Goal: Task Accomplishment & Management: Manage account settings

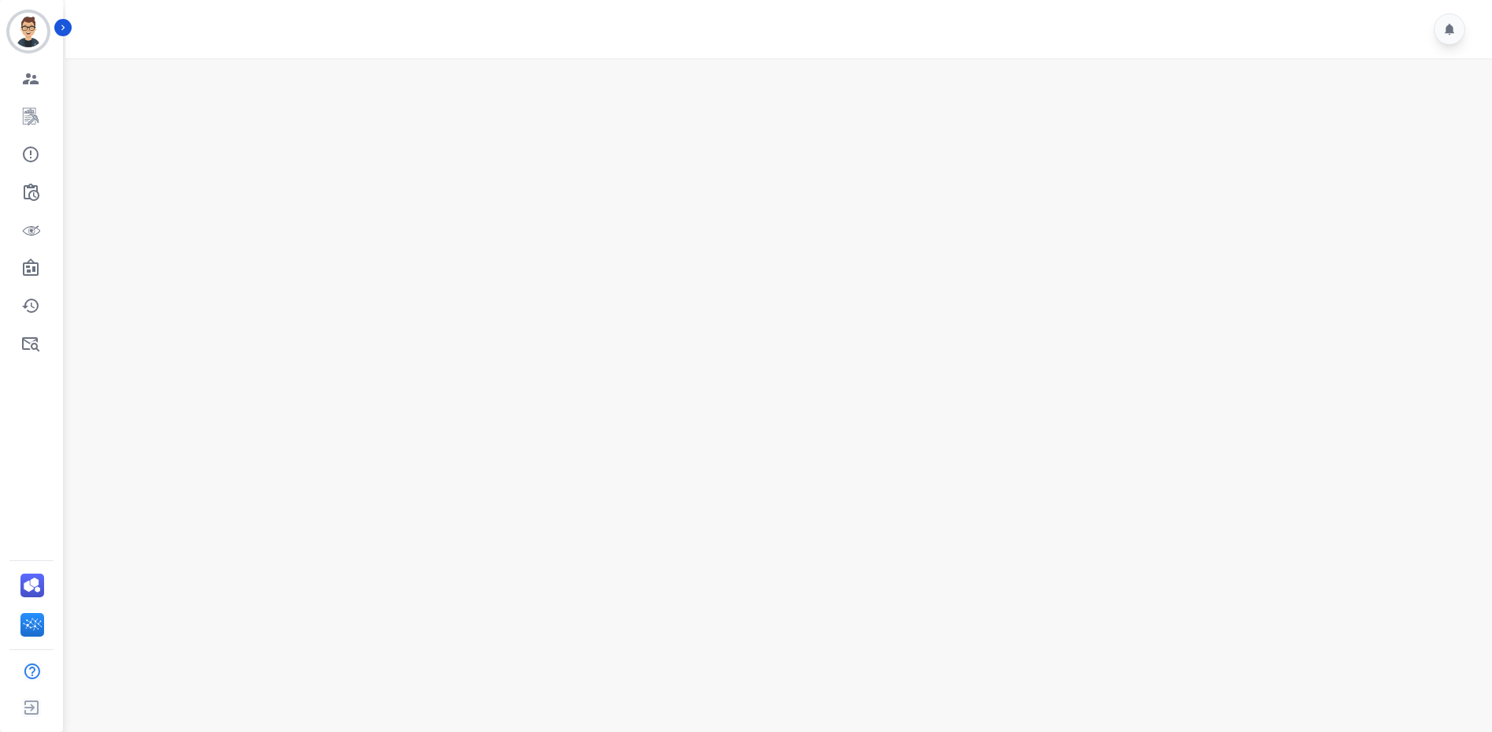
drag, startPoint x: 751, startPoint y: 344, endPoint x: 695, endPoint y: 309, distance: 66.9
click at [751, 344] on main at bounding box center [777, 424] width 1432 height 732
click at [69, 31] on button "Icon description" at bounding box center [62, 27] width 17 height 17
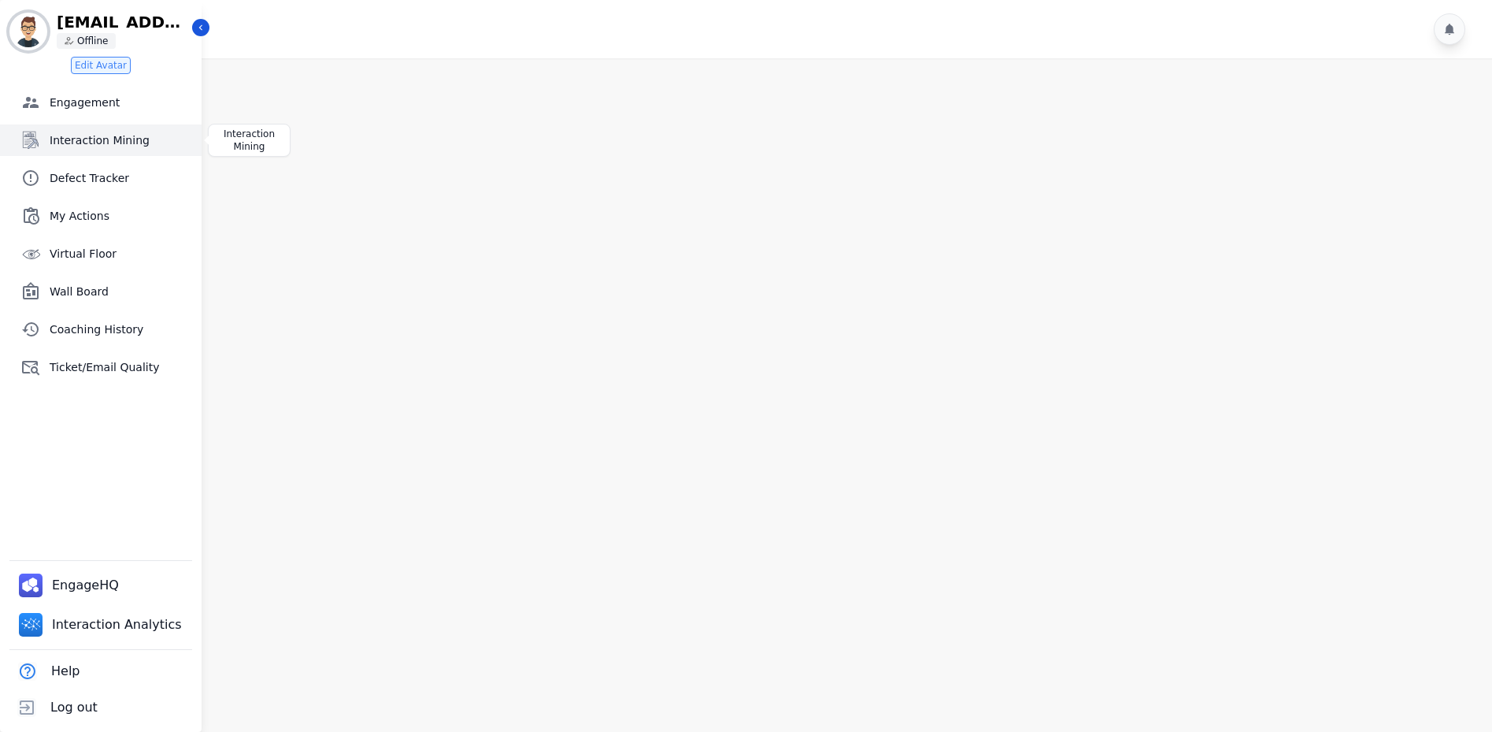
click at [107, 145] on span "Interaction Mining" at bounding box center [123, 140] width 146 height 16
click at [198, 32] on icon "Sidebar" at bounding box center [200, 27] width 11 height 11
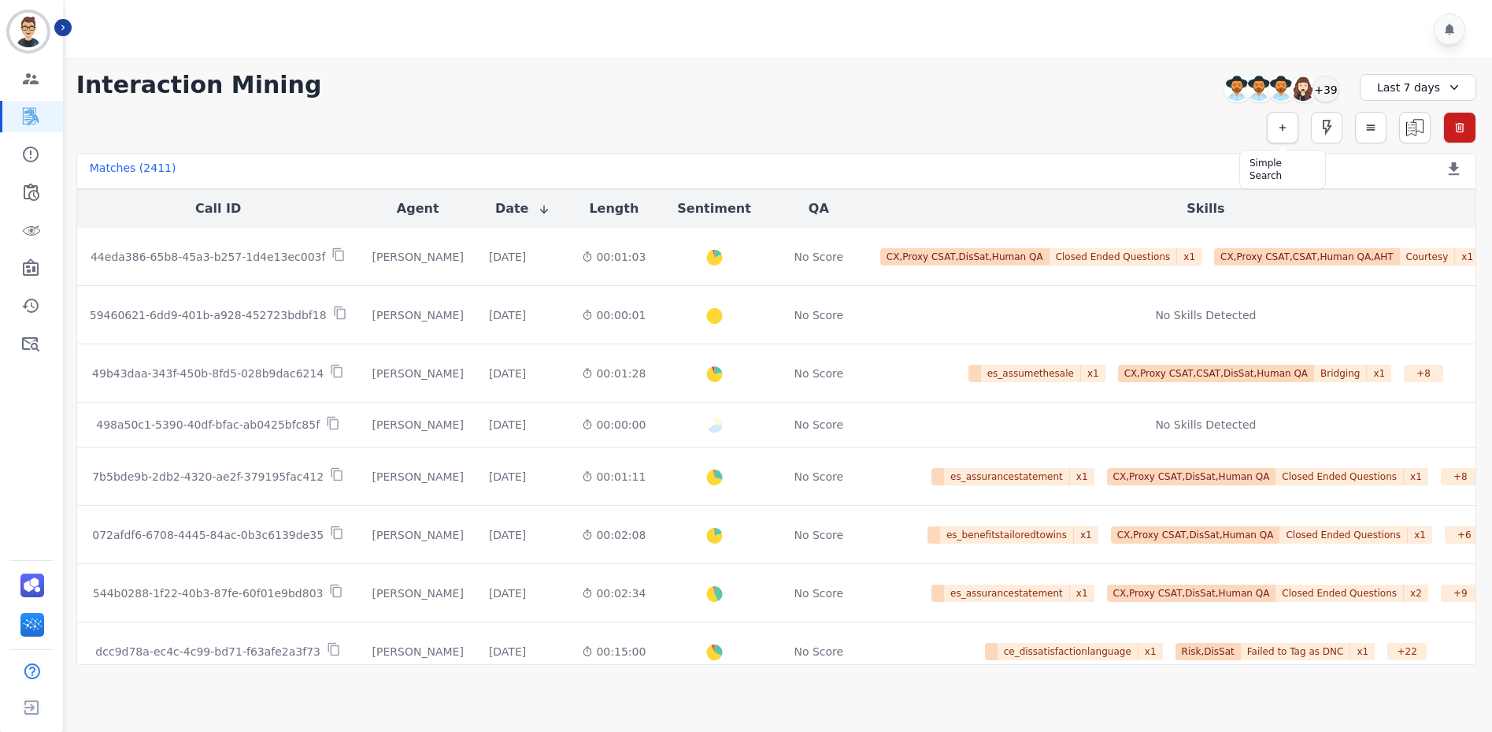
click at [1284, 128] on icon "button" at bounding box center [1283, 127] width 6 height 6
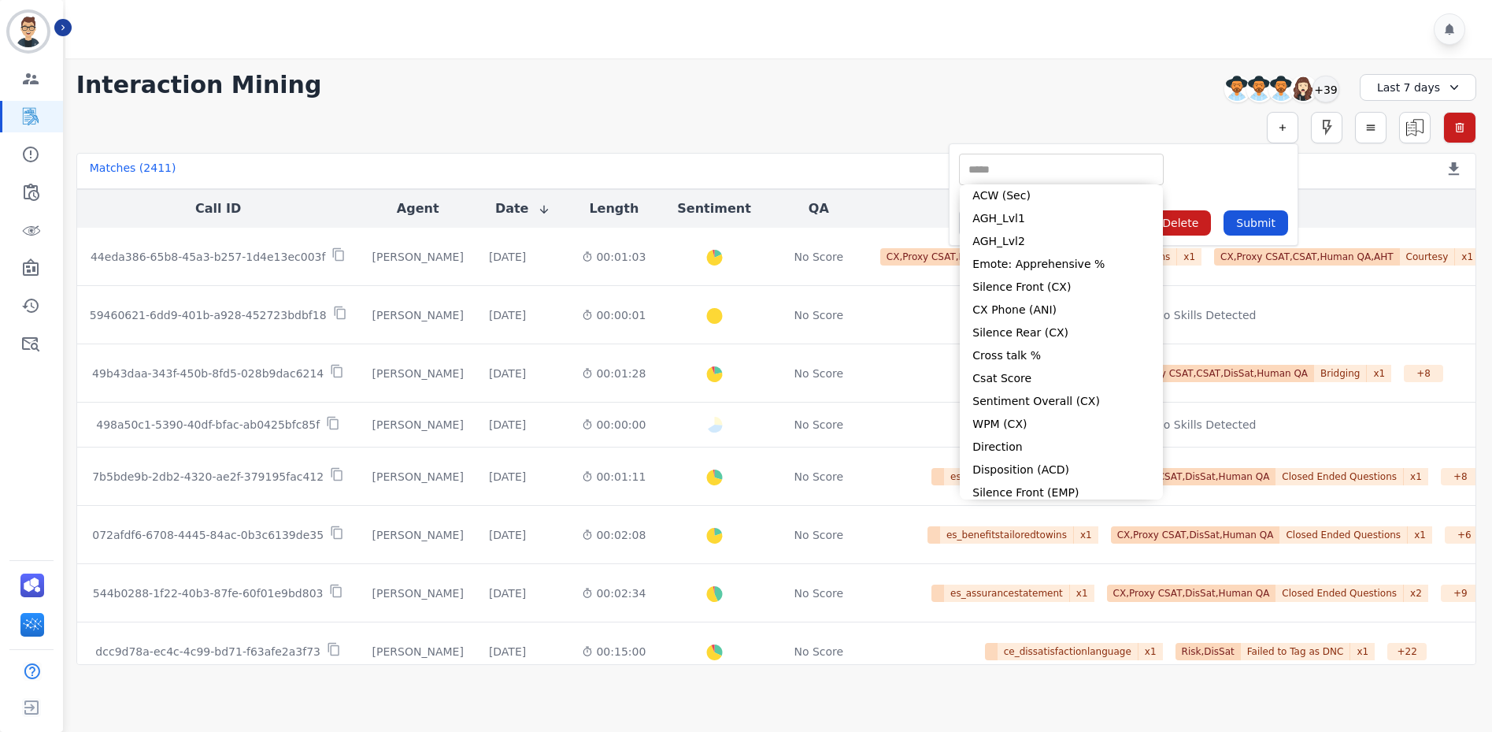
click at [1105, 172] on input "selected options" at bounding box center [1061, 169] width 197 height 17
drag, startPoint x: 40, startPoint y: 345, endPoint x: 53, endPoint y: 310, distance: 37.6
click at [40, 345] on link "Sidebar" at bounding box center [32, 344] width 61 height 32
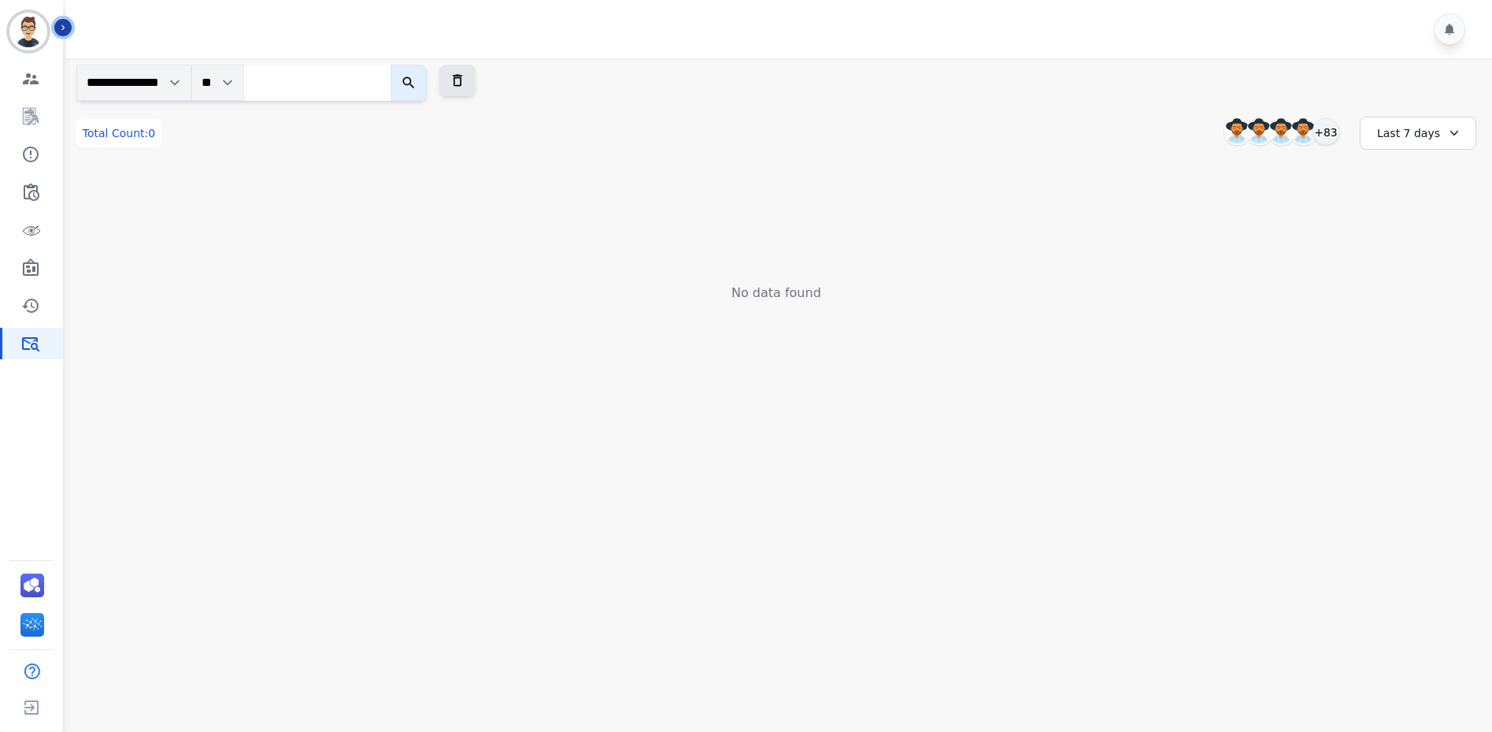
click at [66, 29] on icon "Sidebar" at bounding box center [62, 27] width 11 height 11
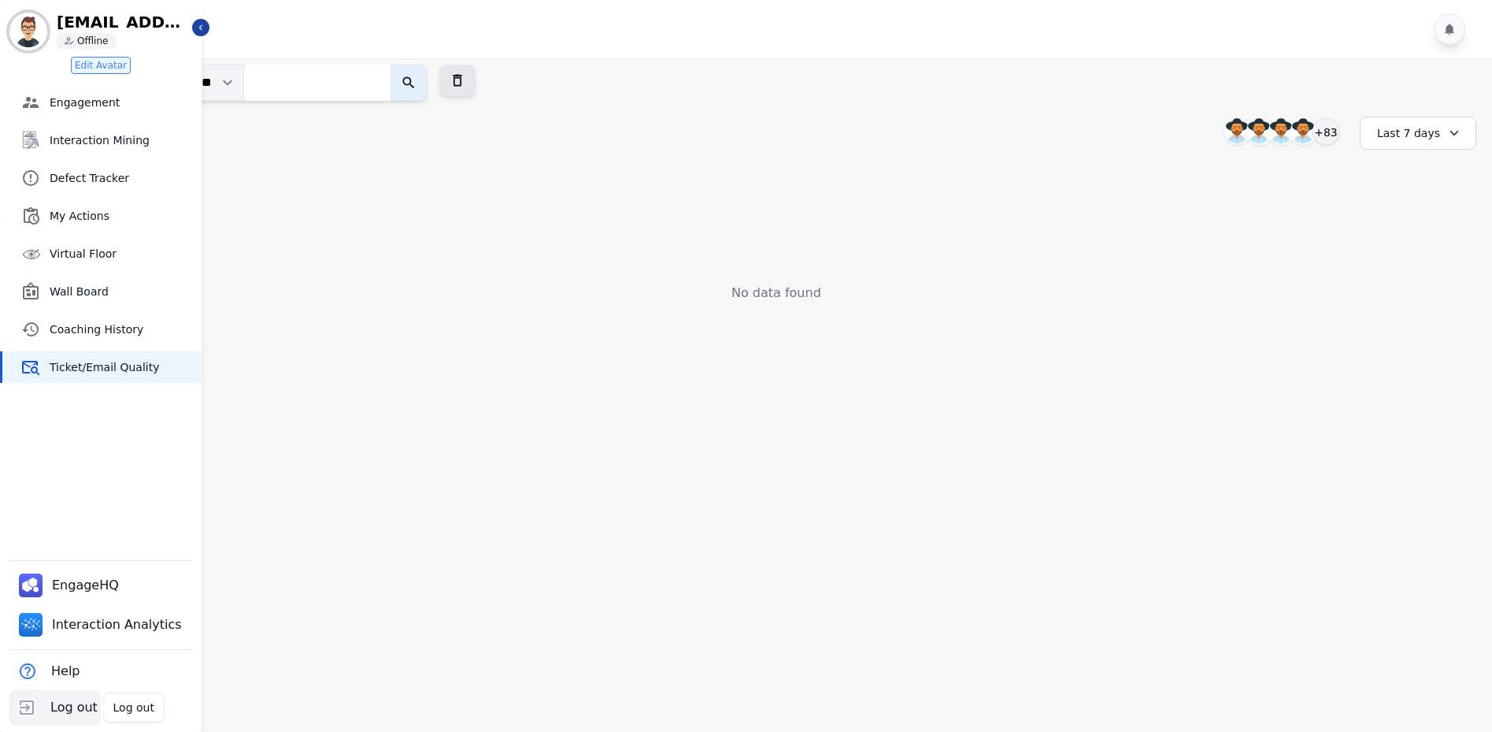
click at [72, 709] on span "Log out" at bounding box center [73, 707] width 47 height 19
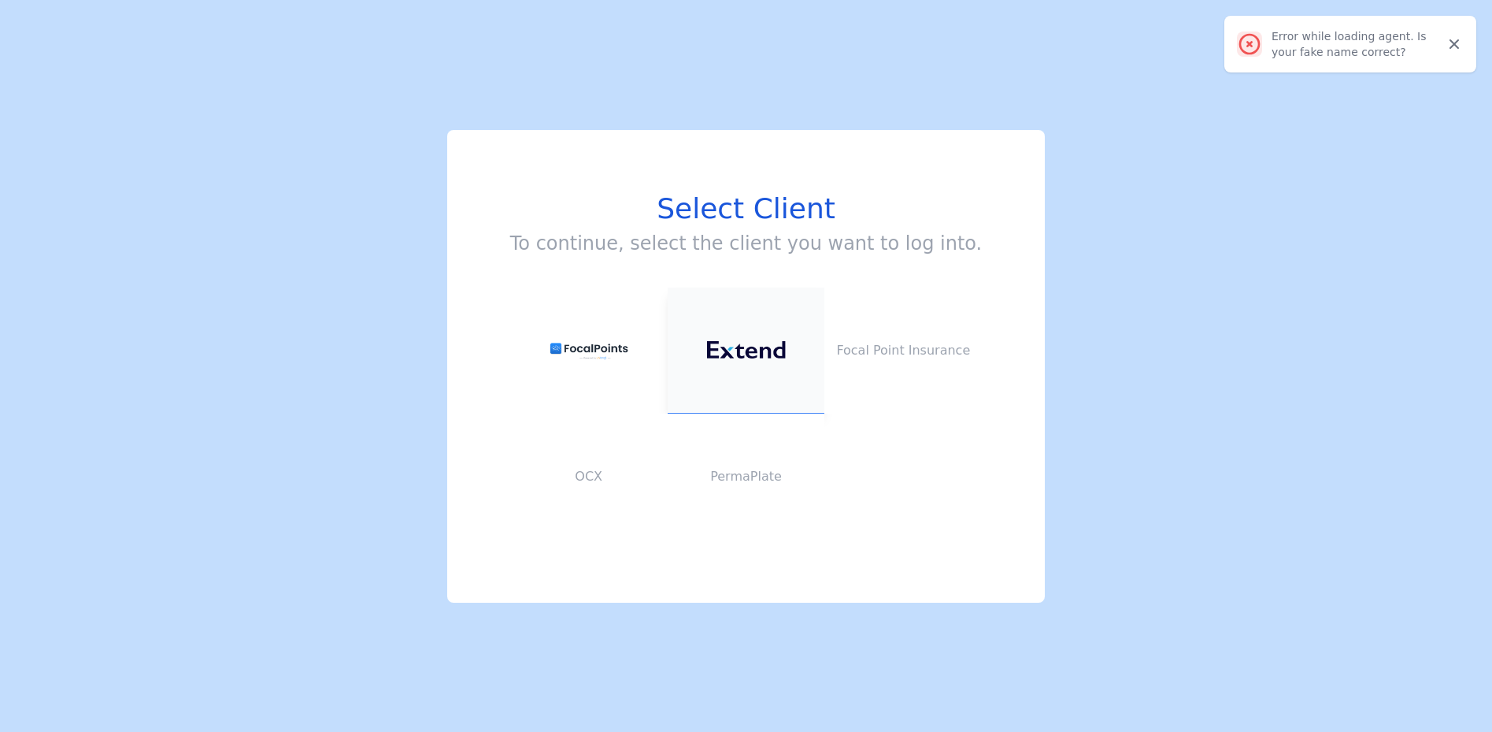
click at [756, 338] on button at bounding box center [747, 350] width 158 height 126
